Goal: Transaction & Acquisition: Purchase product/service

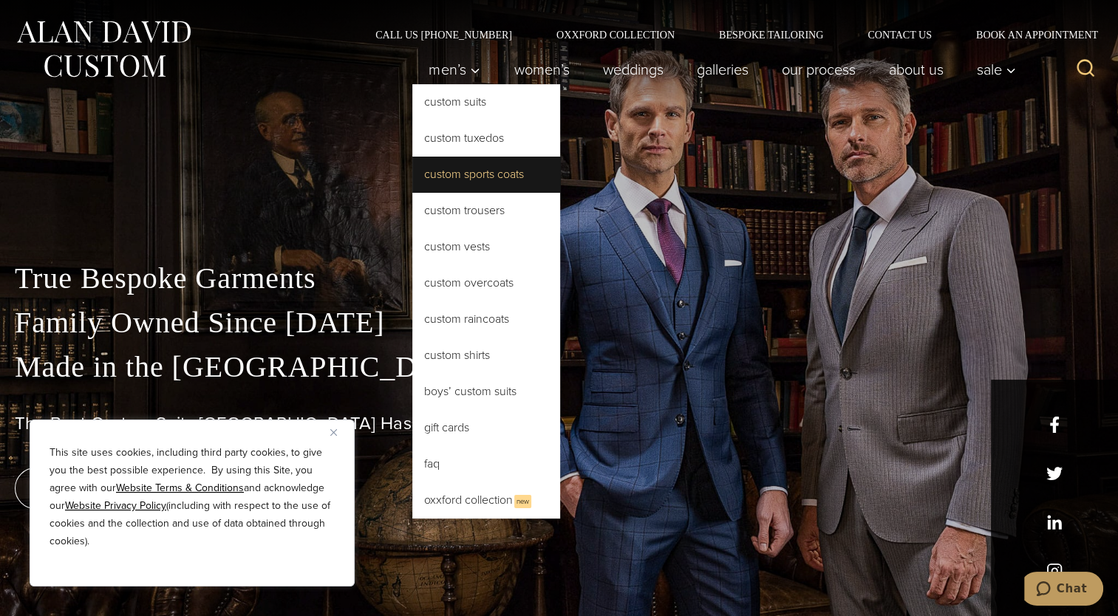
click at [462, 179] on link "Custom Sports Coats" at bounding box center [486, 174] width 148 height 35
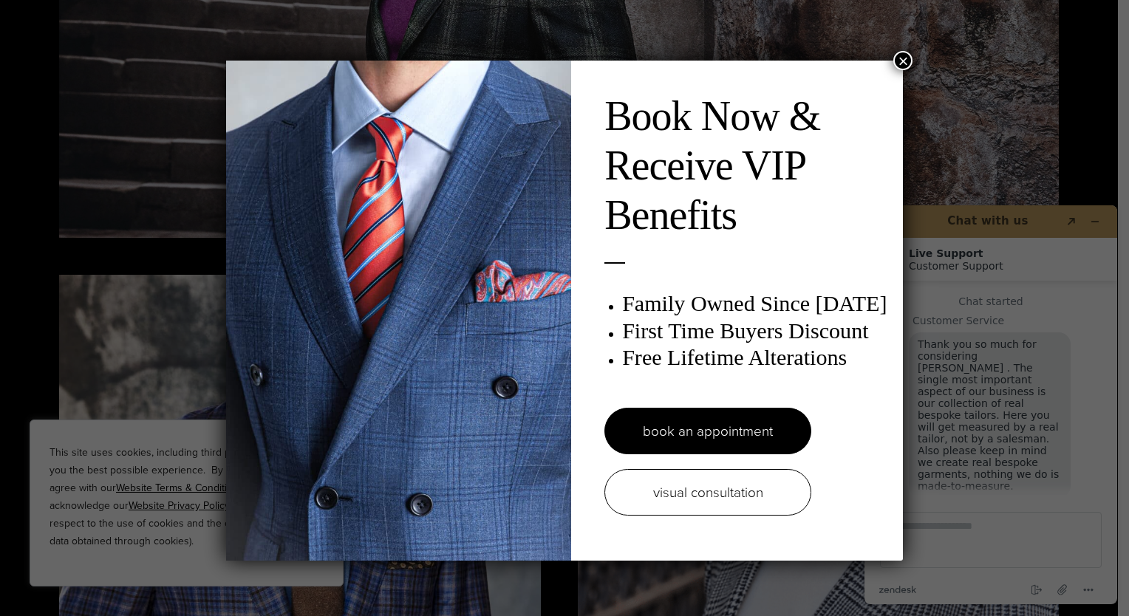
click at [899, 61] on button "×" at bounding box center [903, 60] width 19 height 19
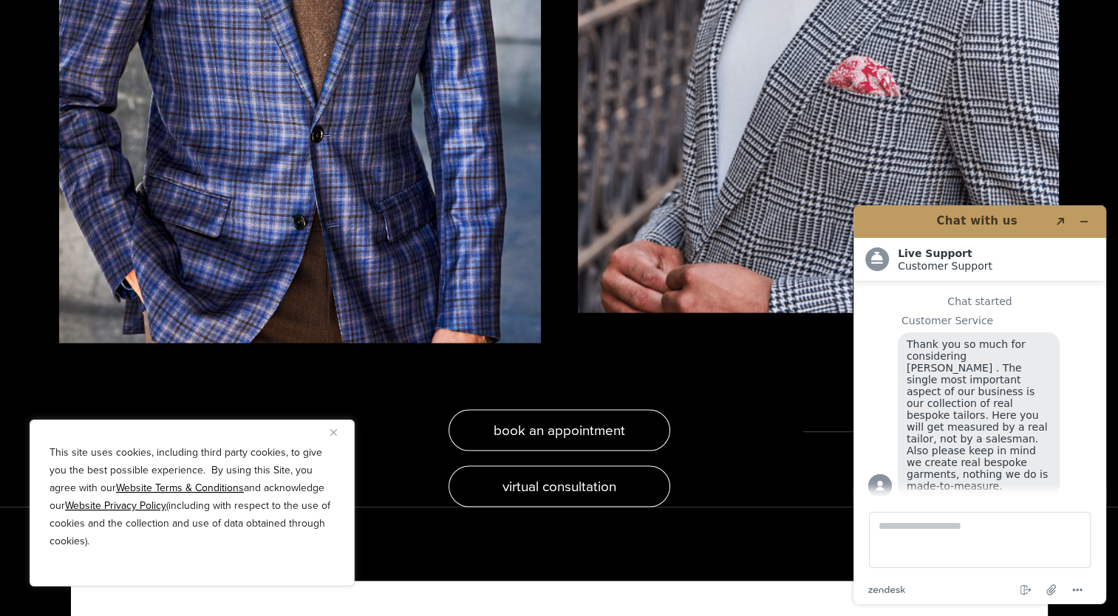
scroll to position [3030, 0]
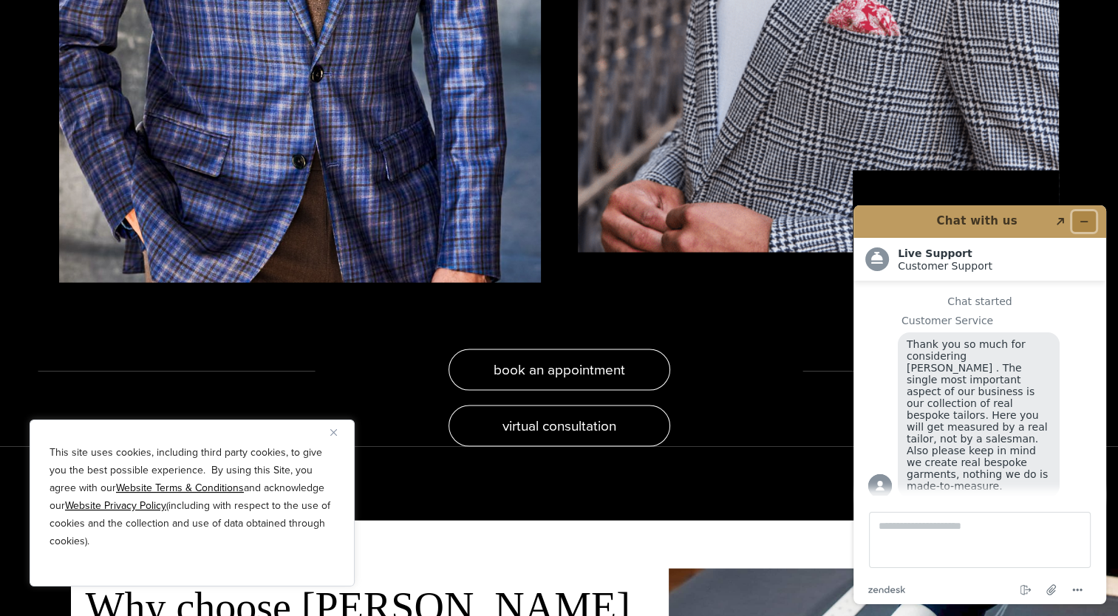
click at [1091, 219] on button "Minimize widget" at bounding box center [1084, 221] width 24 height 21
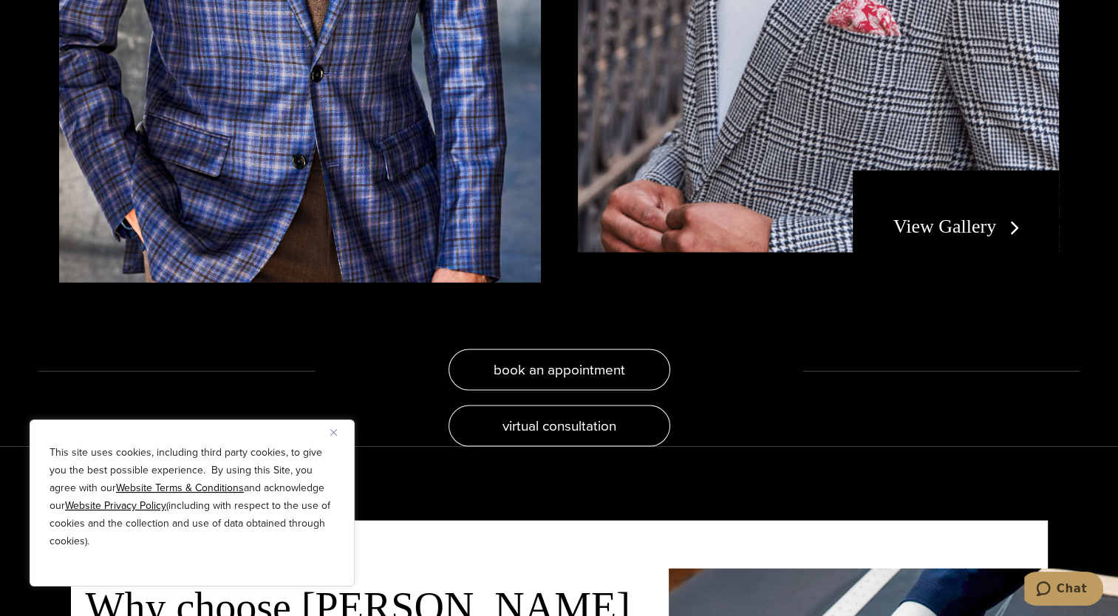
click at [335, 431] on img "Close" at bounding box center [333, 432] width 7 height 7
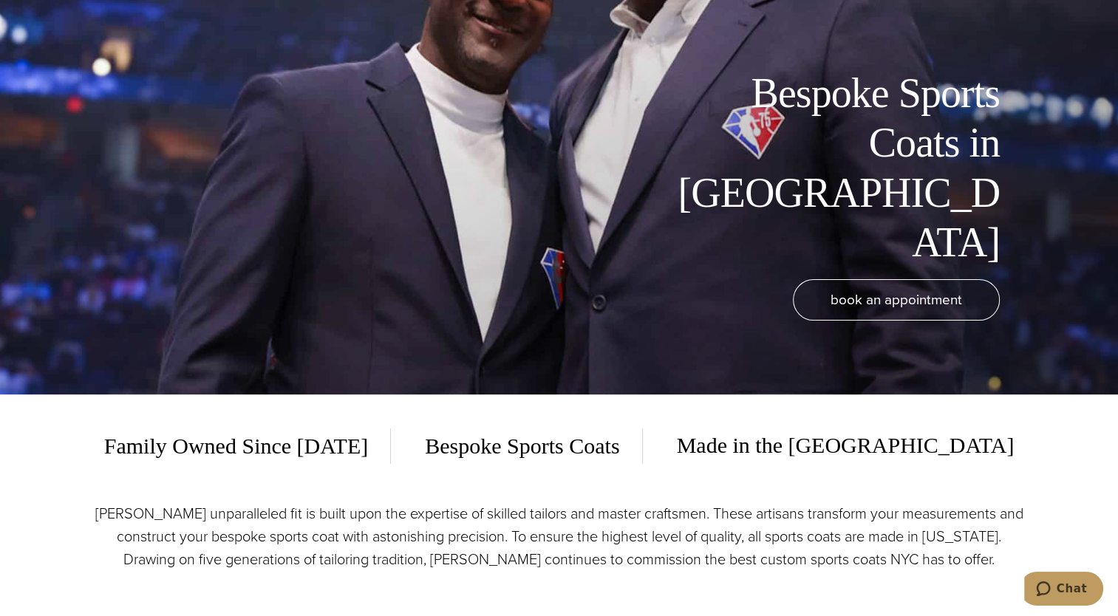
scroll to position [0, 0]
